Goal: Transaction & Acquisition: Purchase product/service

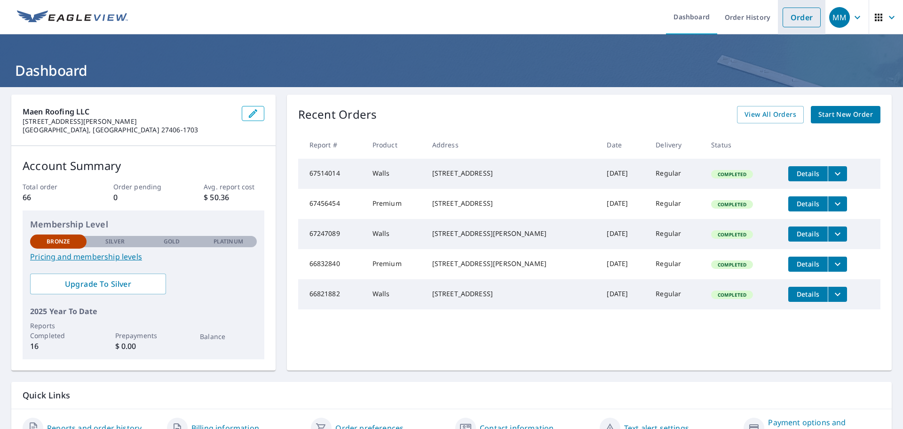
click at [805, 20] on link "Order" at bounding box center [802, 18] width 38 height 20
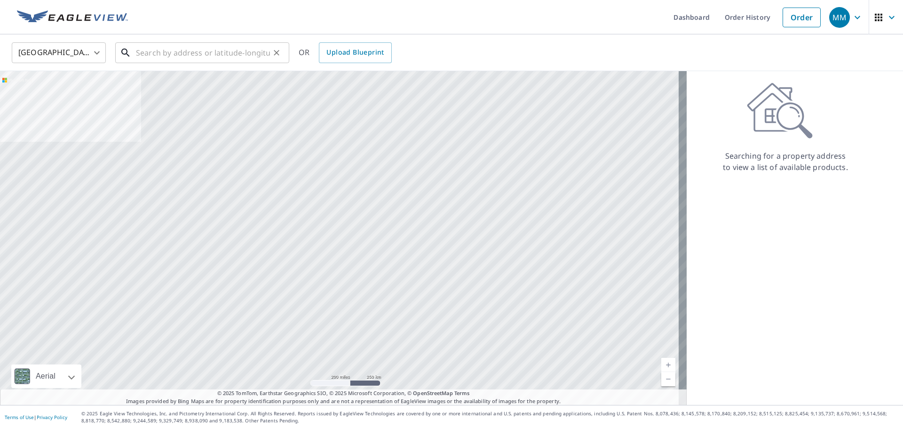
click at [182, 47] on input "text" at bounding box center [203, 53] width 134 height 26
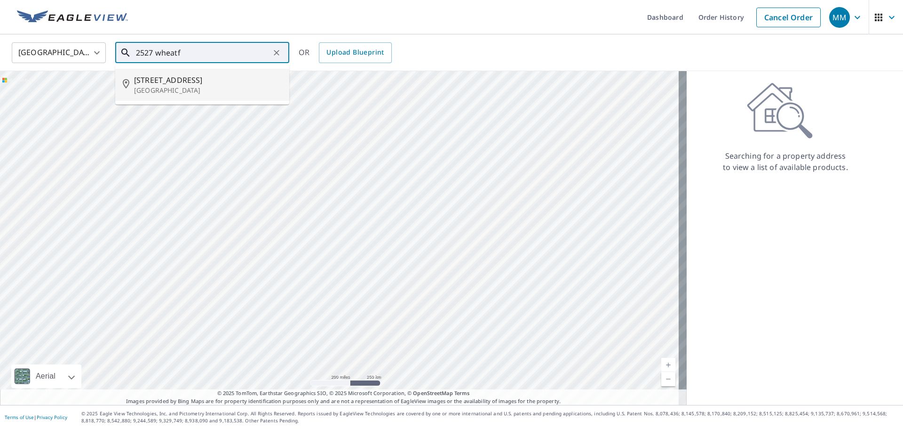
click at [196, 79] on span "[STREET_ADDRESS]" at bounding box center [208, 79] width 148 height 11
type input "[STREET_ADDRESS][PERSON_NAME]"
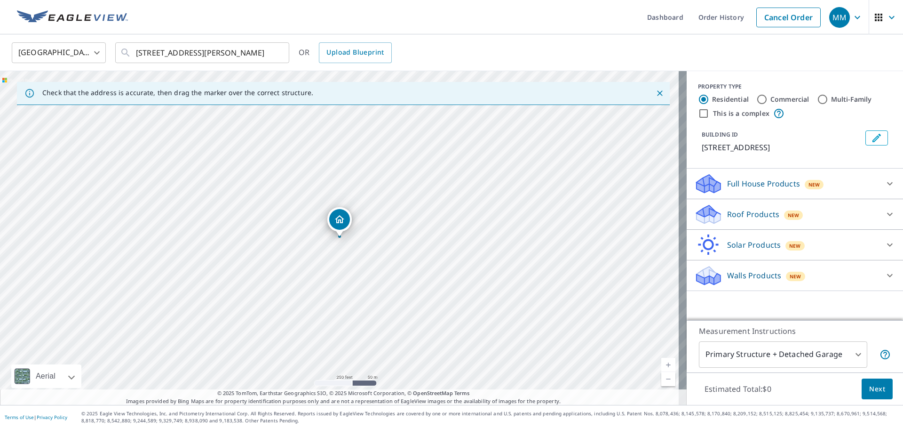
click at [819, 278] on div "Walls Products New" at bounding box center [786, 275] width 184 height 22
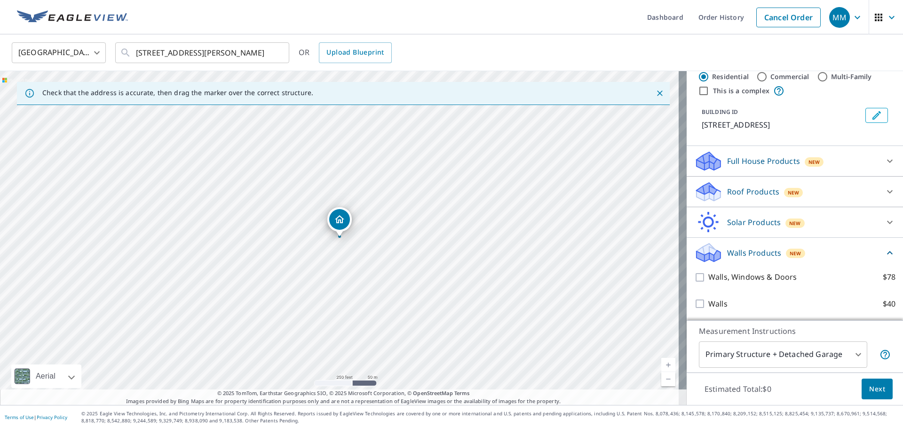
scroll to position [35, 0]
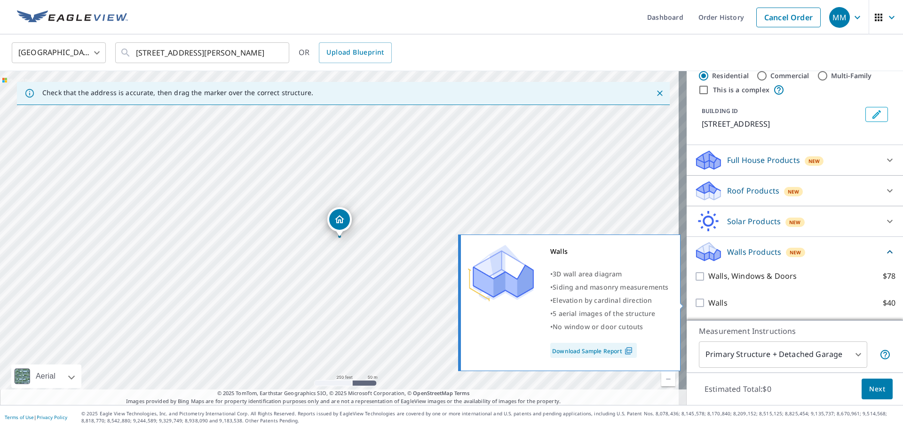
click at [708, 300] on p "Walls" at bounding box center [717, 303] width 19 height 12
click at [707, 300] on input "Walls $40" at bounding box center [701, 302] width 14 height 11
checkbox input "true"
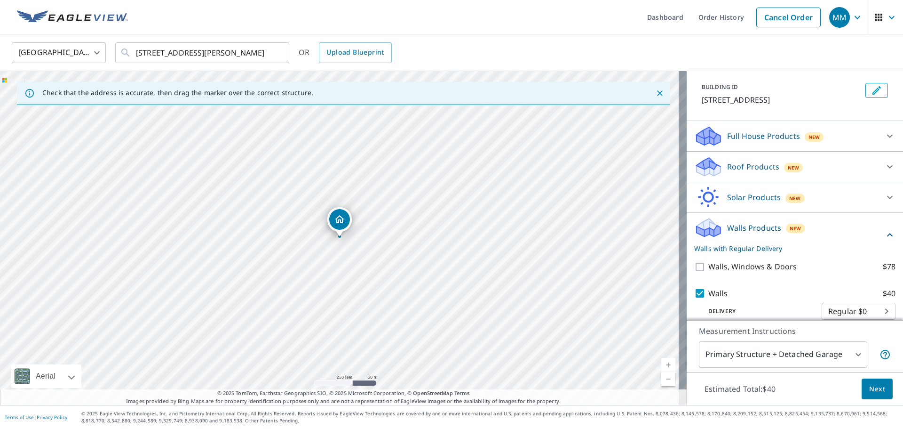
scroll to position [70, 0]
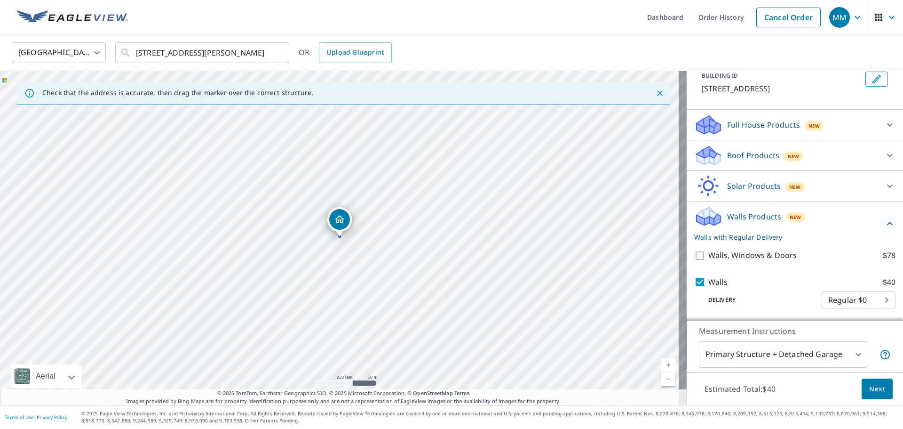
click at [877, 388] on span "Next" at bounding box center [877, 389] width 16 height 12
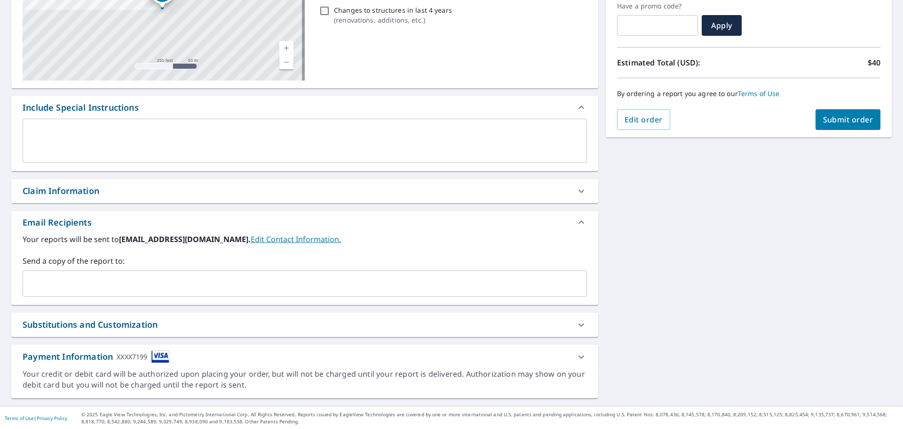
scroll to position [164, 0]
click at [570, 316] on div at bounding box center [581, 323] width 23 height 23
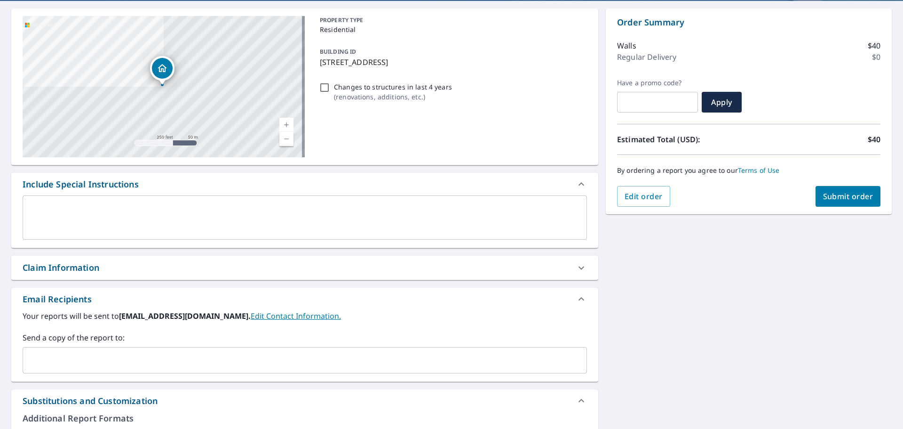
scroll to position [0, 0]
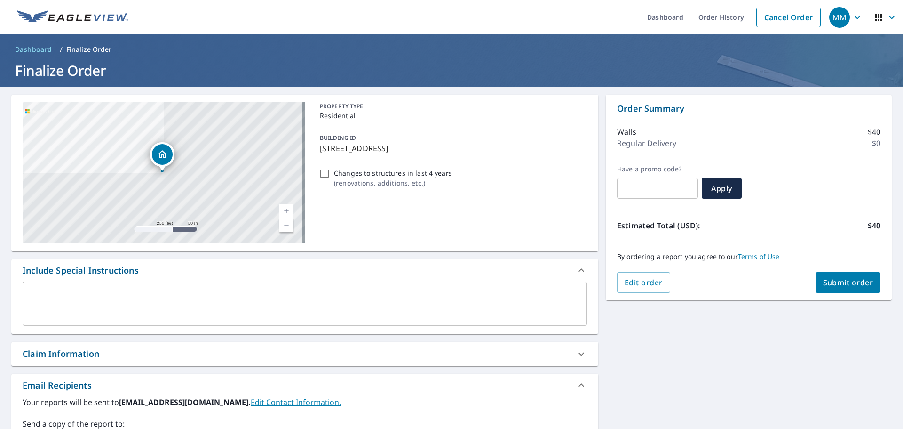
click at [847, 288] on button "Submit order" at bounding box center [848, 282] width 65 height 21
checkbox input "true"
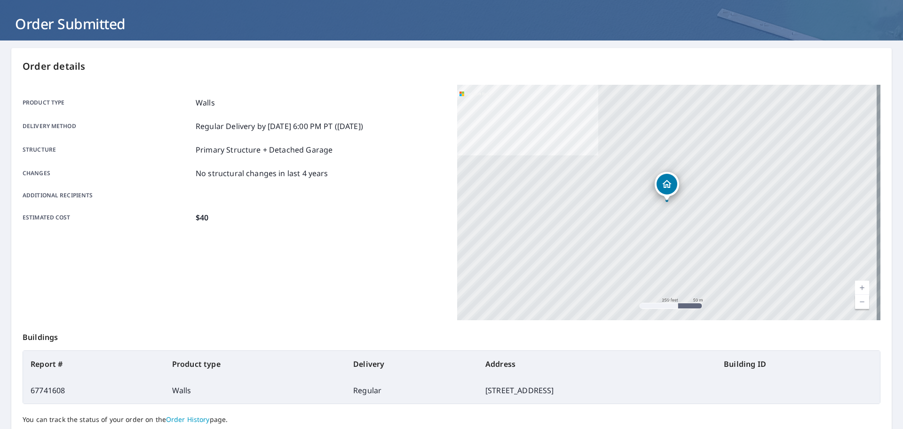
scroll to position [125, 0]
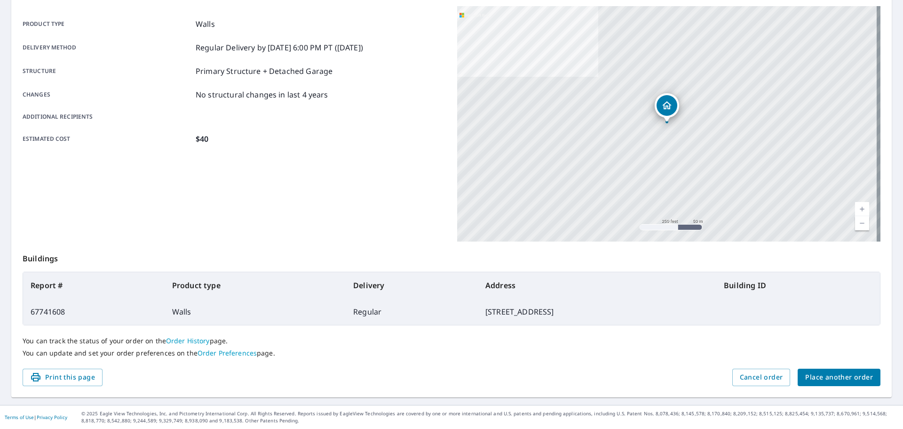
click at [818, 379] on span "Place another order" at bounding box center [839, 377] width 68 height 12
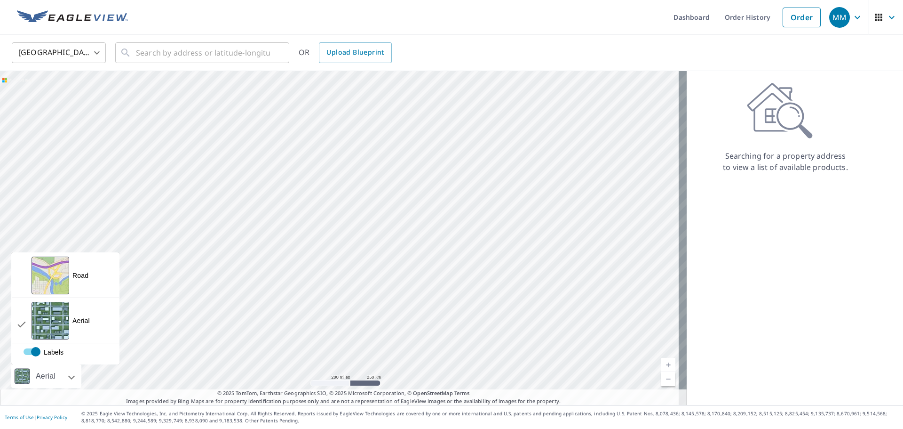
click at [62, 372] on div at bounding box center [61, 376] width 6 height 24
click at [73, 285] on div "Road A standard road map" at bounding box center [65, 275] width 107 height 45
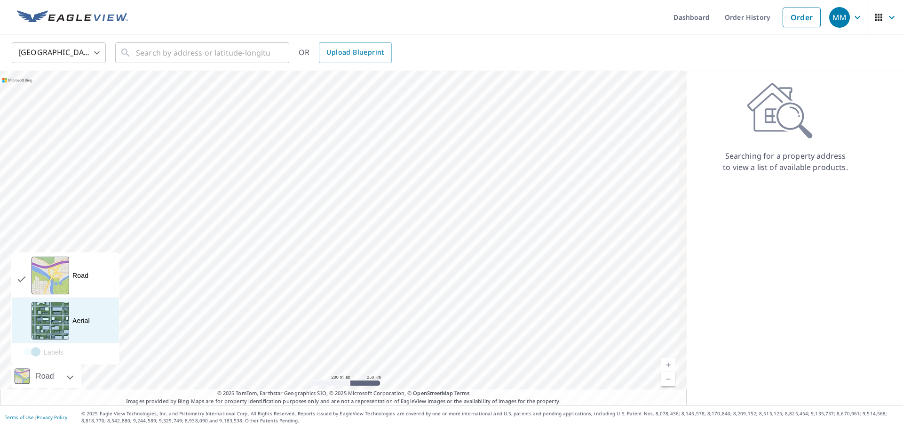
click at [73, 316] on div "Aerial" at bounding box center [80, 320] width 17 height 9
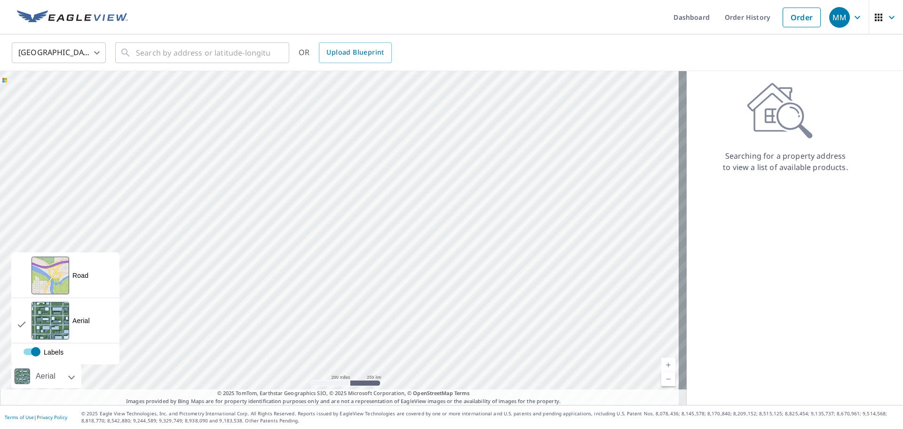
click at [35, 348] on label "Labels" at bounding box center [87, 348] width 126 height 0
click at [35, 355] on label "Labels" at bounding box center [75, 351] width 126 height 9
checkbox input "true"
